Goal: Task Accomplishment & Management: Use online tool/utility

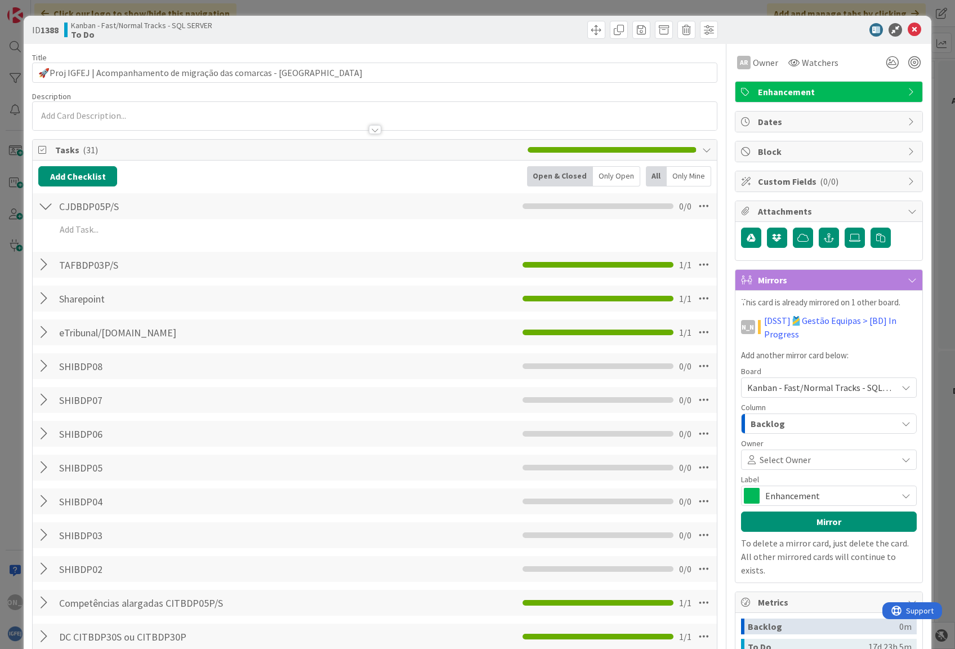
click at [134, 219] on div "CJDBDP05P/S Checklist Name 11 / 64 CJDBDP05P/S 0 / 0" at bounding box center [375, 206] width 684 height 26
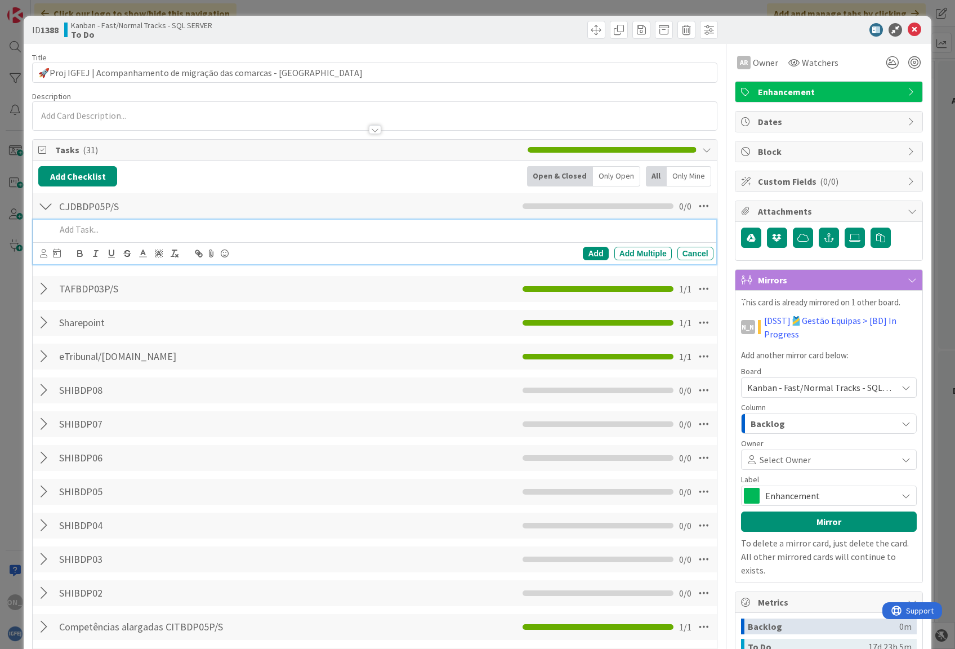
click at [104, 223] on div at bounding box center [382, 230] width 662 height 20
click at [158, 228] on p "a [DATE] e [DATE] -migradas com sucesso" at bounding box center [382, 229] width 653 height 13
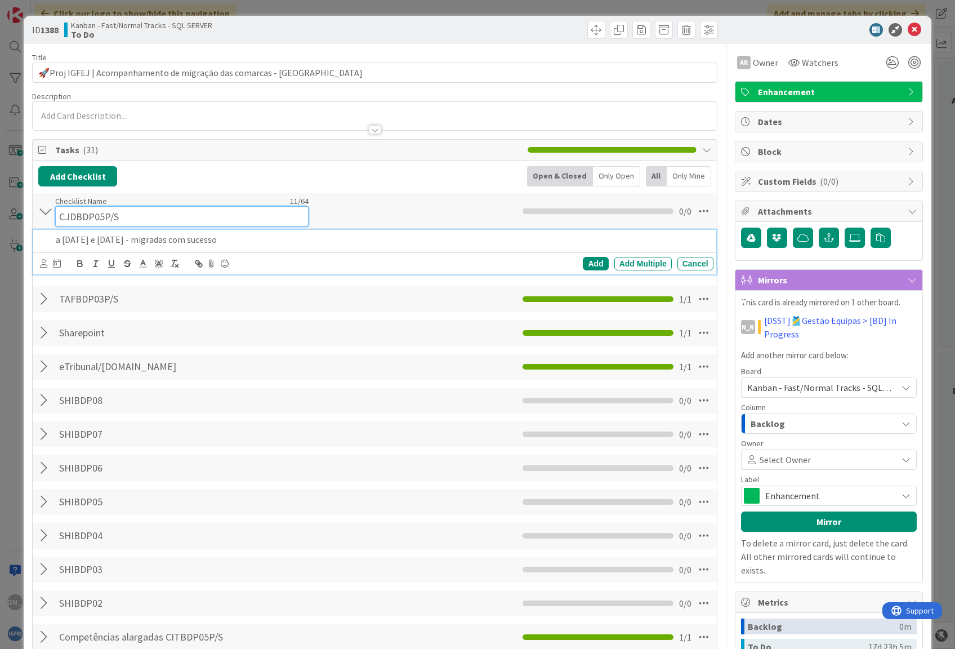
click at [84, 210] on input "CJDBDP05P/S" at bounding box center [181, 216] width 253 height 20
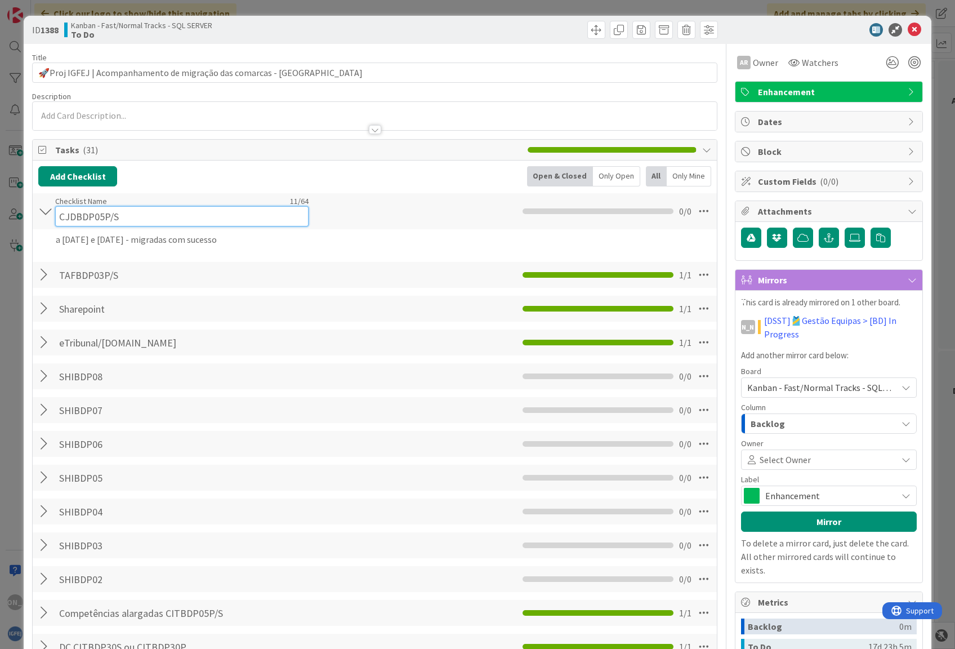
click at [84, 210] on input "CJDBDP05P/S" at bounding box center [181, 216] width 253 height 20
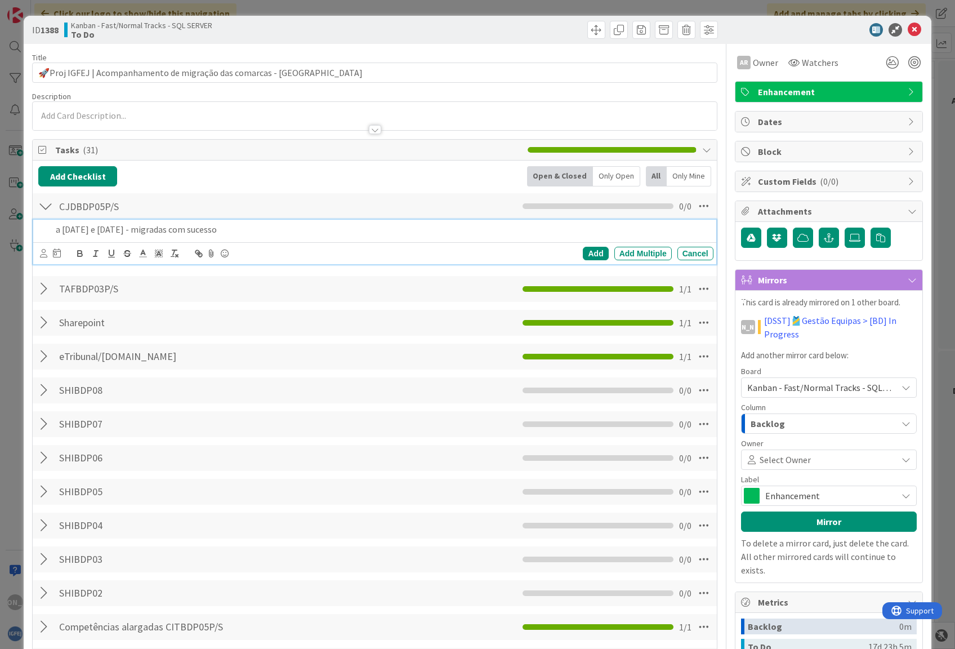
click at [51, 244] on div "a [DATE] e [DATE] - migradas com sucesso Add Add Multiple Cancel" at bounding box center [374, 242] width 682 height 44
click at [584, 253] on div "Add" at bounding box center [595, 254] width 25 height 14
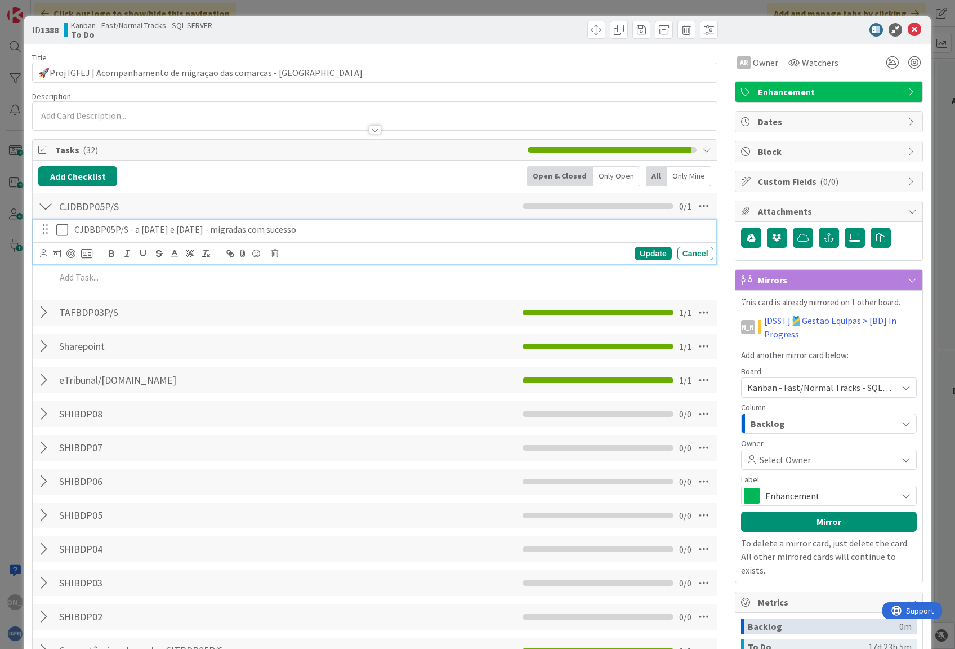
click at [61, 231] on icon at bounding box center [64, 230] width 17 height 14
